Goal: Task Accomplishment & Management: Use online tool/utility

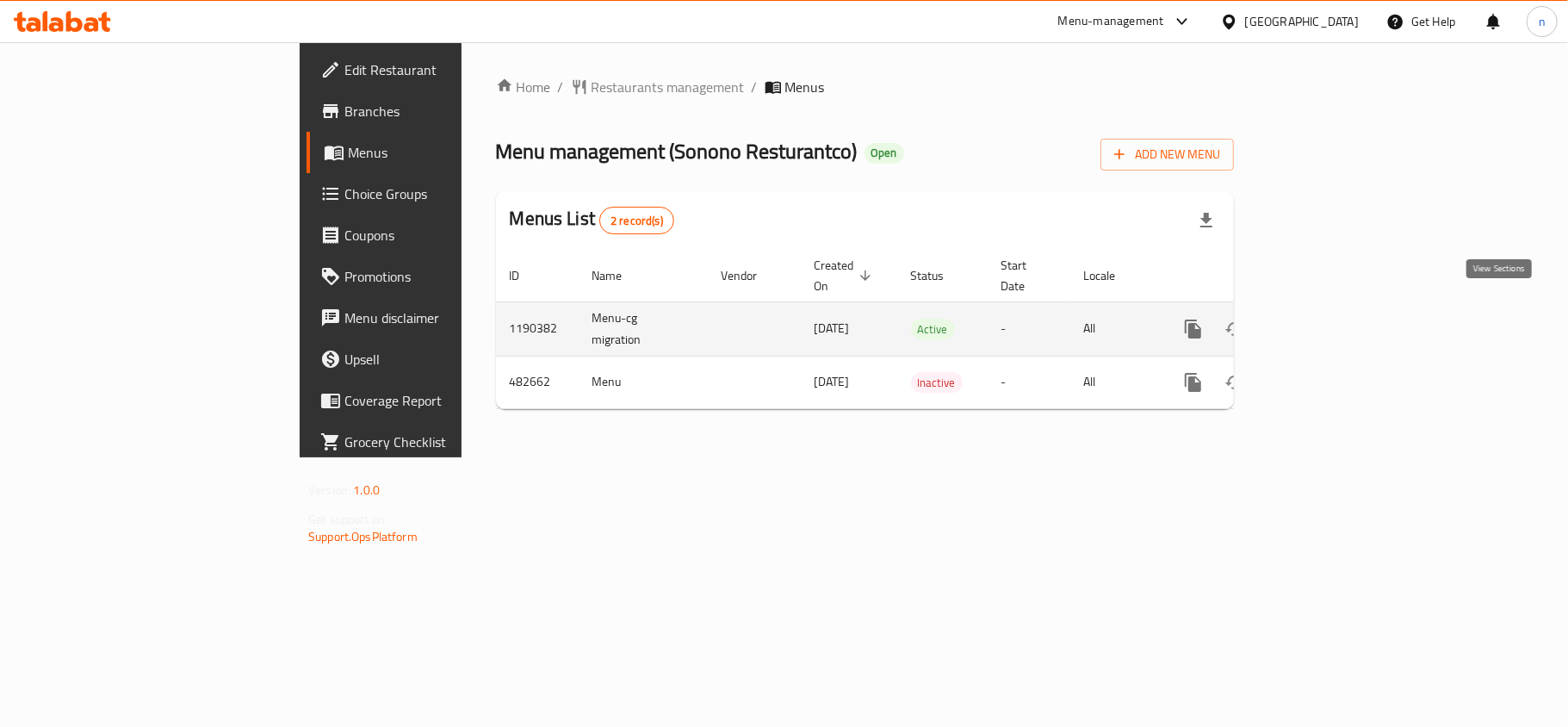
click at [1328, 318] on icon "enhanced table" at bounding box center [1318, 329] width 21 height 21
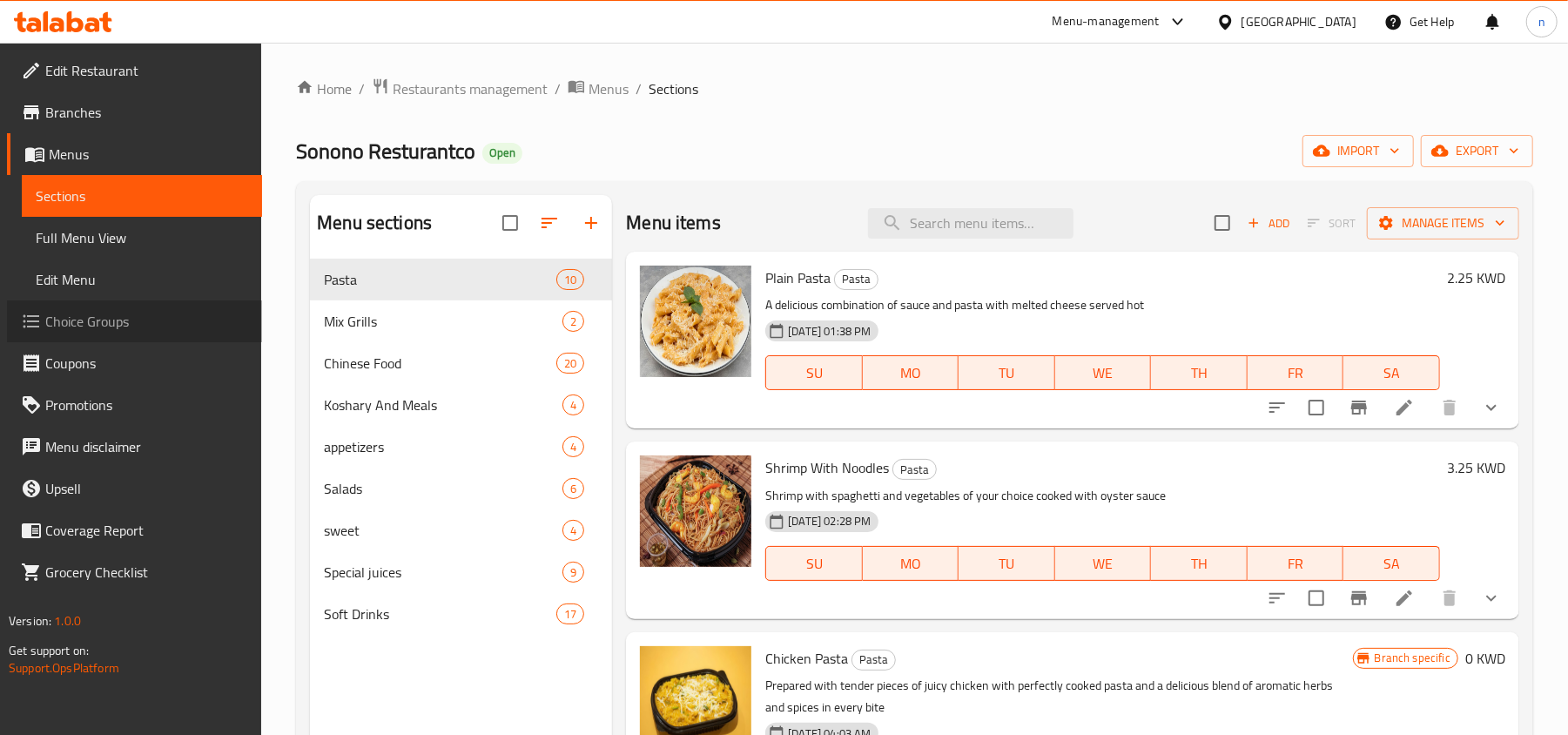
click at [78, 328] on span "Choice Groups" at bounding box center [146, 322] width 203 height 21
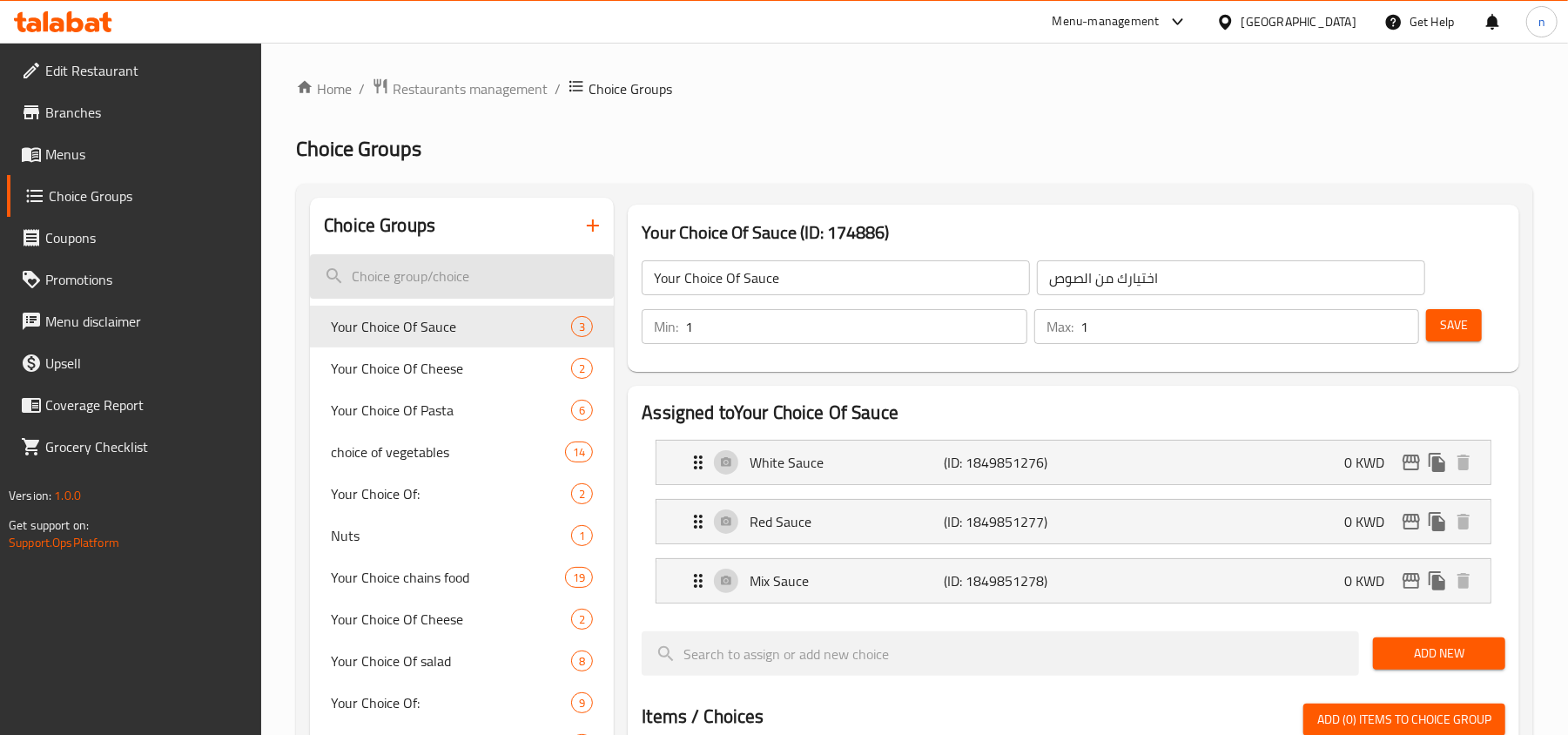
click at [352, 276] on input "search" at bounding box center [462, 276] width 304 height 45
paste input "Changes of Size"
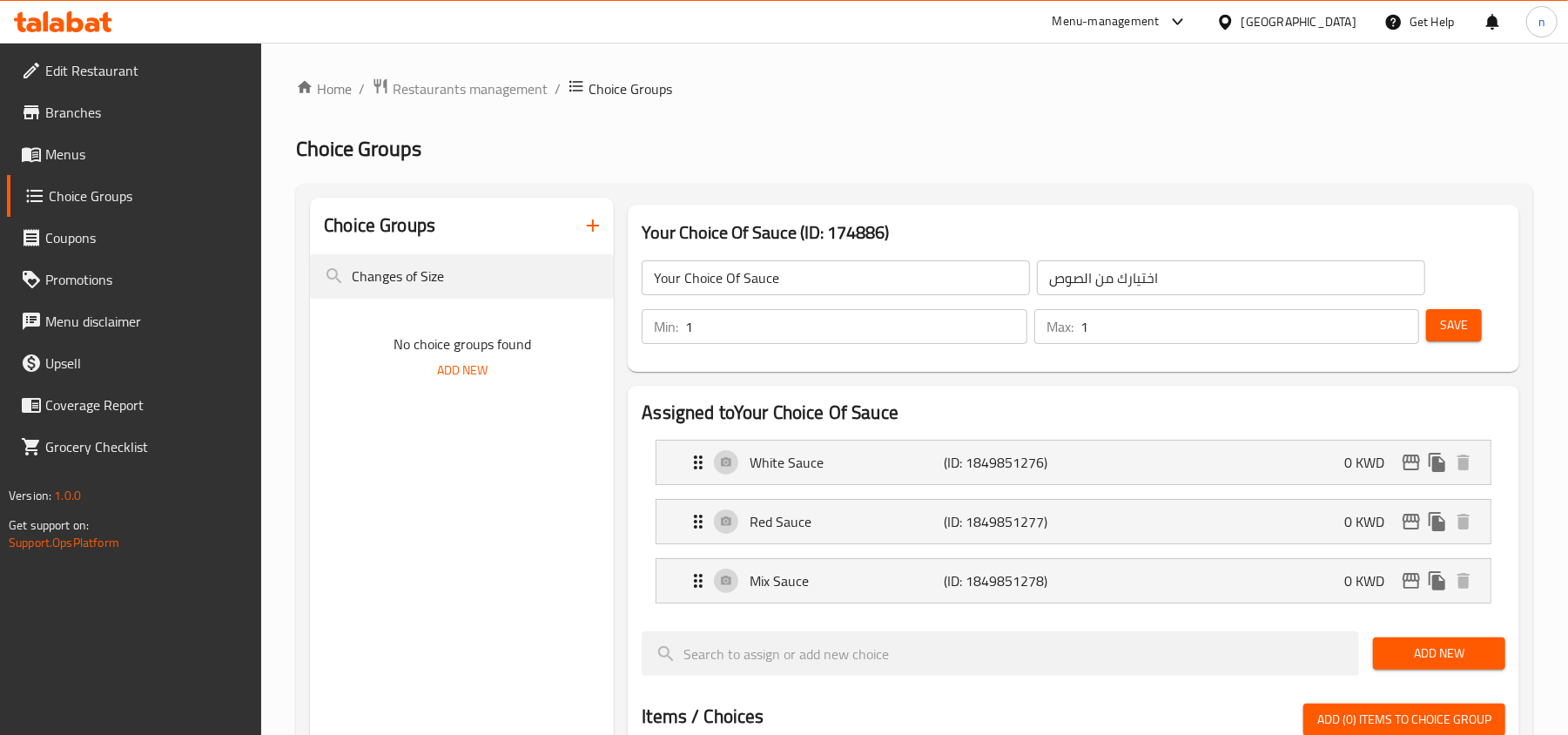
type input "Changes of Size"
click at [52, 4] on div "Menu-management [GEOGRAPHIC_DATA] Get Help n" at bounding box center [784, 21] width 1568 height 42
click at [47, 13] on icon at bounding box center [62, 22] width 98 height 21
